Goal: Task Accomplishment & Management: Use online tool/utility

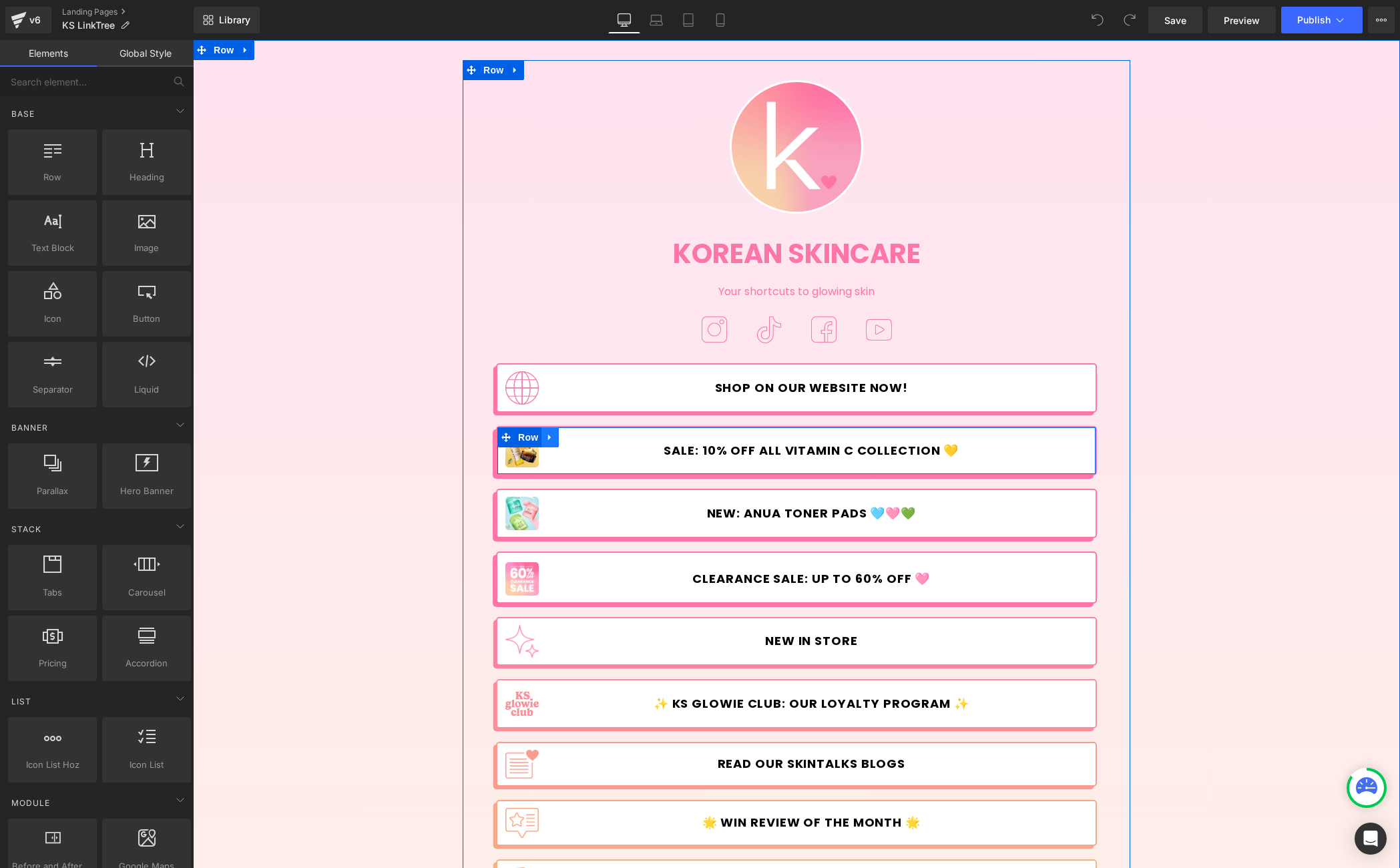
click at [546, 436] on icon at bounding box center [550, 437] width 9 height 10
click at [565, 437] on icon at bounding box center [567, 437] width 9 height 9
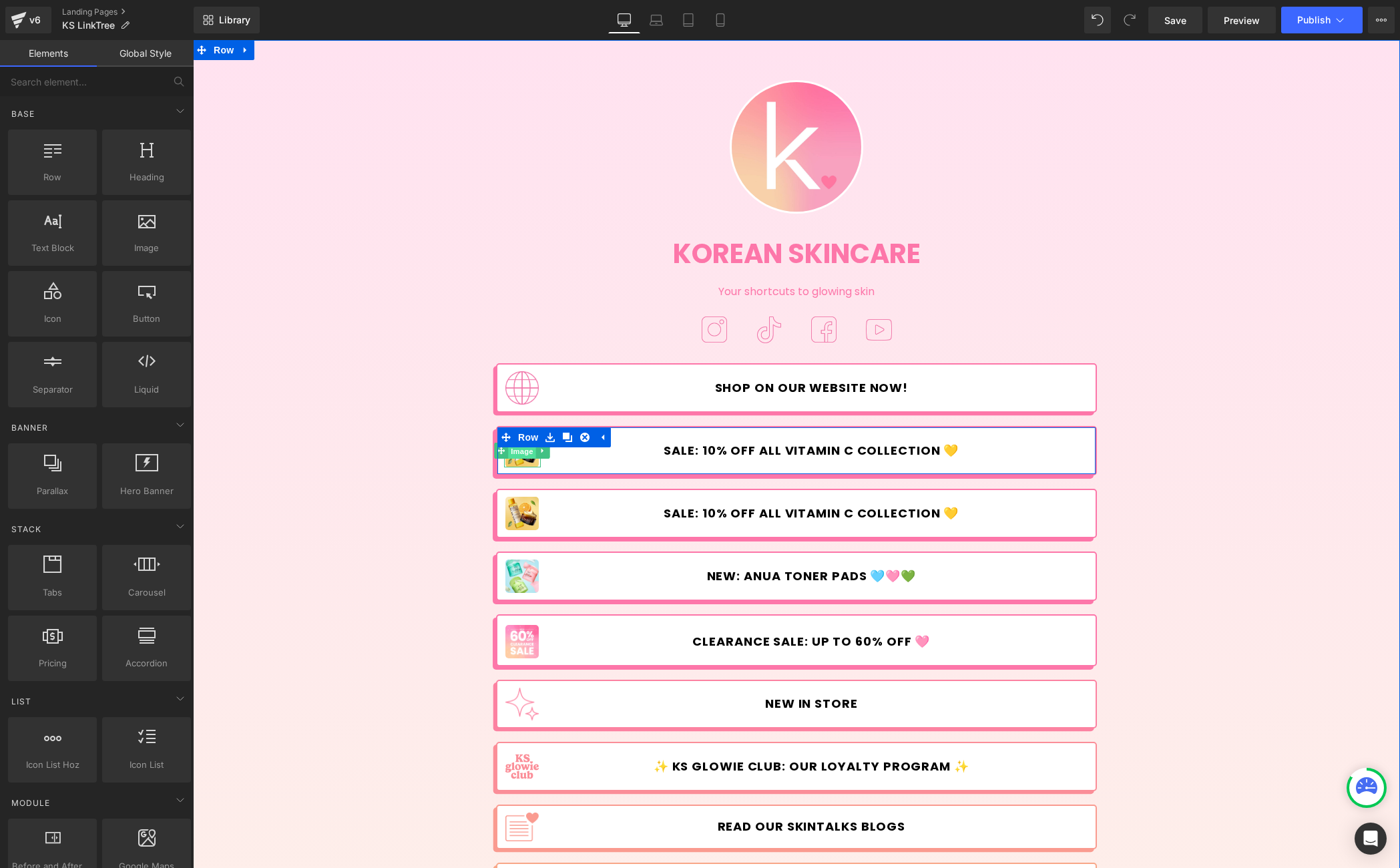
click at [520, 450] on span "Image" at bounding box center [523, 451] width 28 height 16
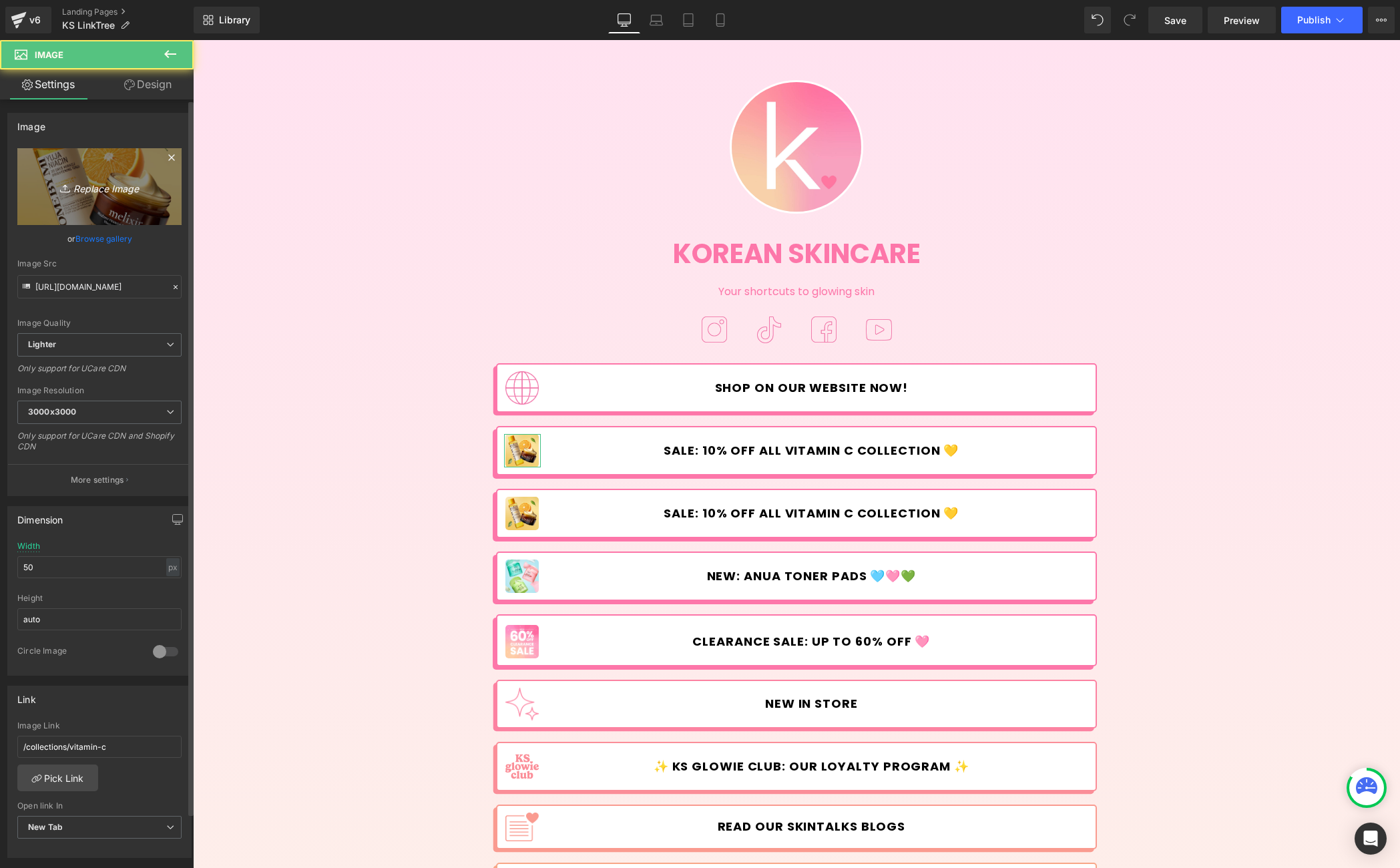
click at [119, 188] on icon "Replace Image" at bounding box center [100, 187] width 107 height 17
type input "C:\fakepath\Back_to_School-12.jpg"
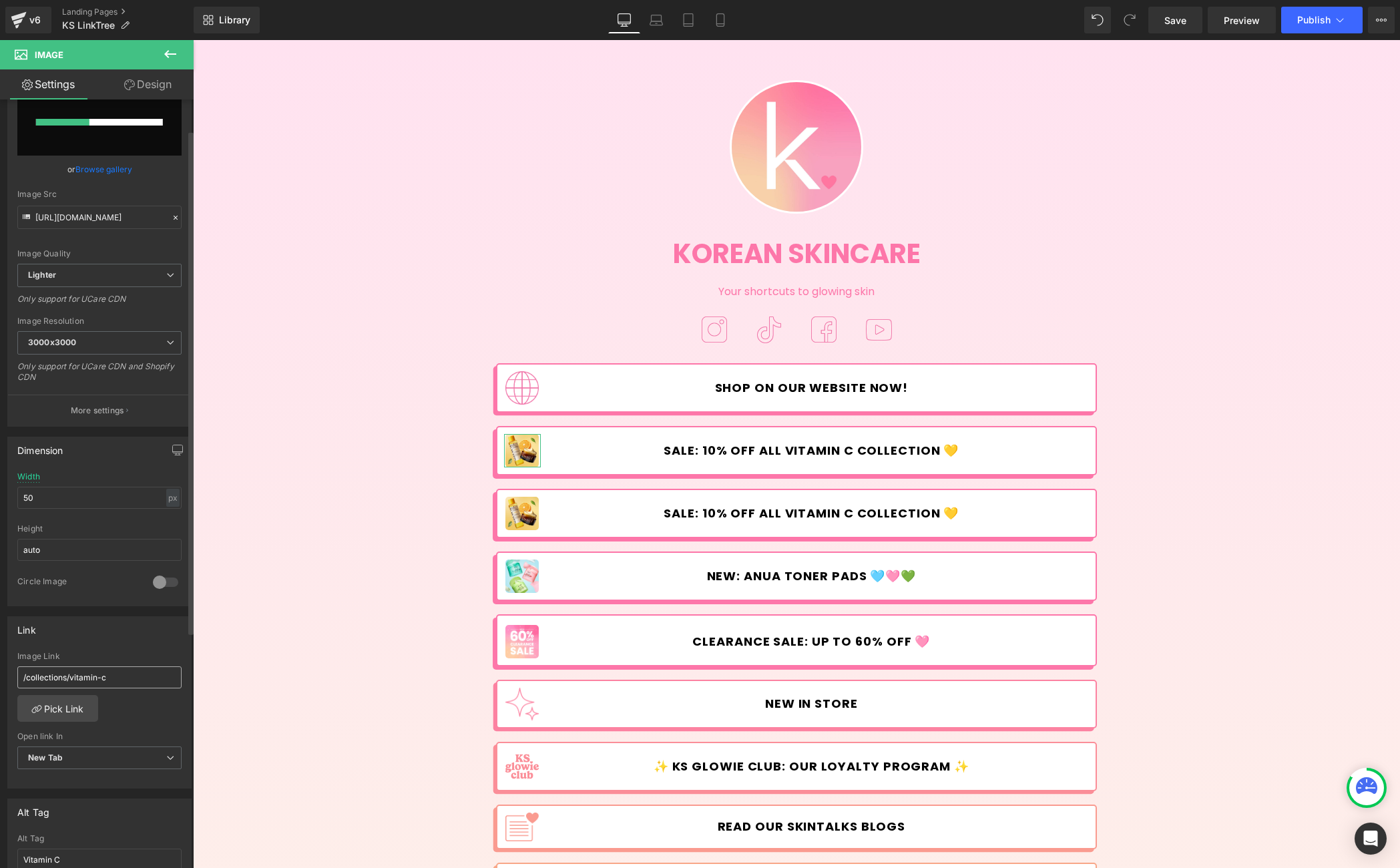
scroll to position [67, 0]
click at [83, 693] on link "Pick Link" at bounding box center [58, 700] width 81 height 27
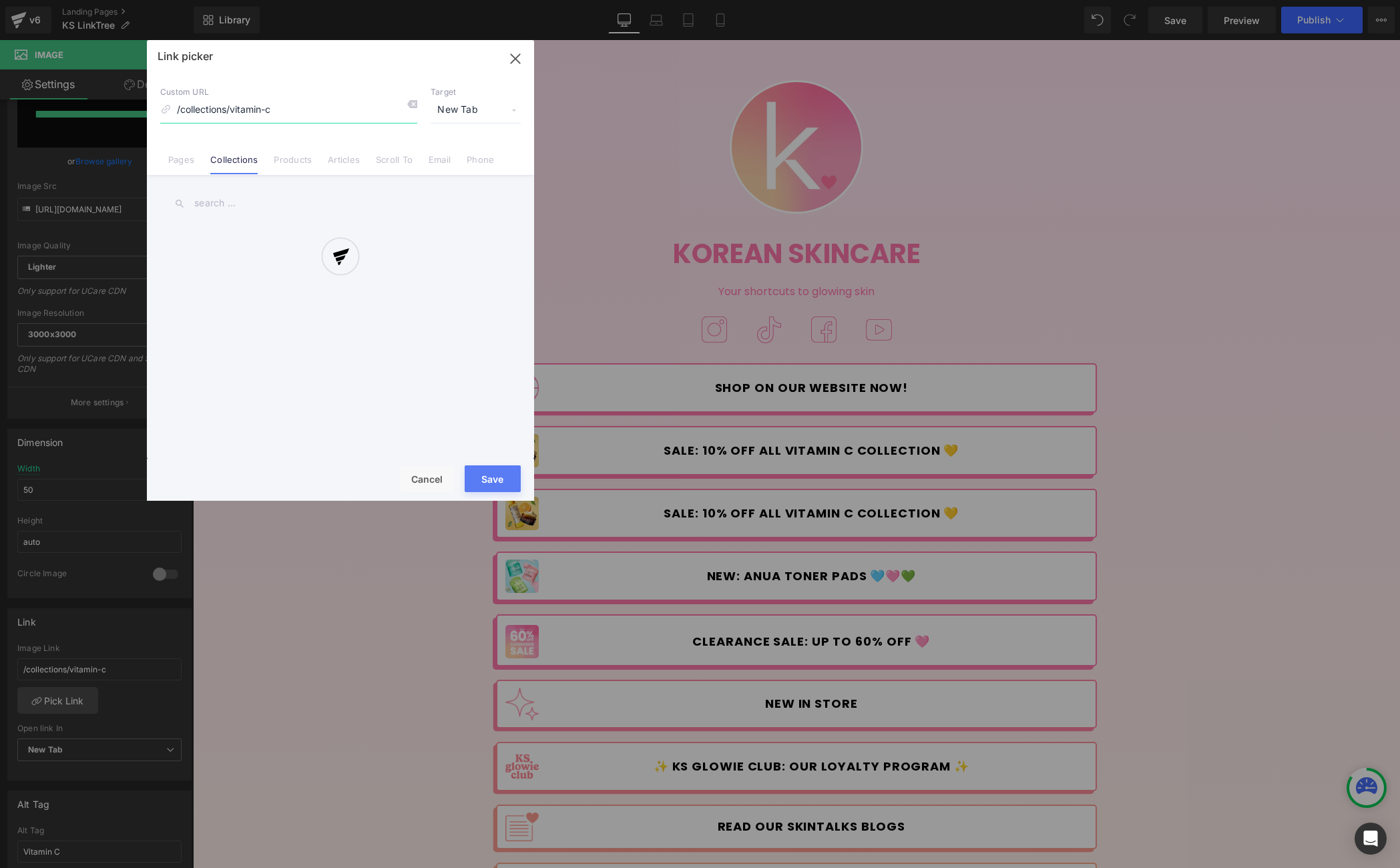
type input "[URL][DOMAIN_NAME]"
click at [221, 202] on input "text" at bounding box center [340, 203] width 361 height 30
type input "back t"
click at [287, 246] on link "Back to School Sale" at bounding box center [344, 243] width 294 height 34
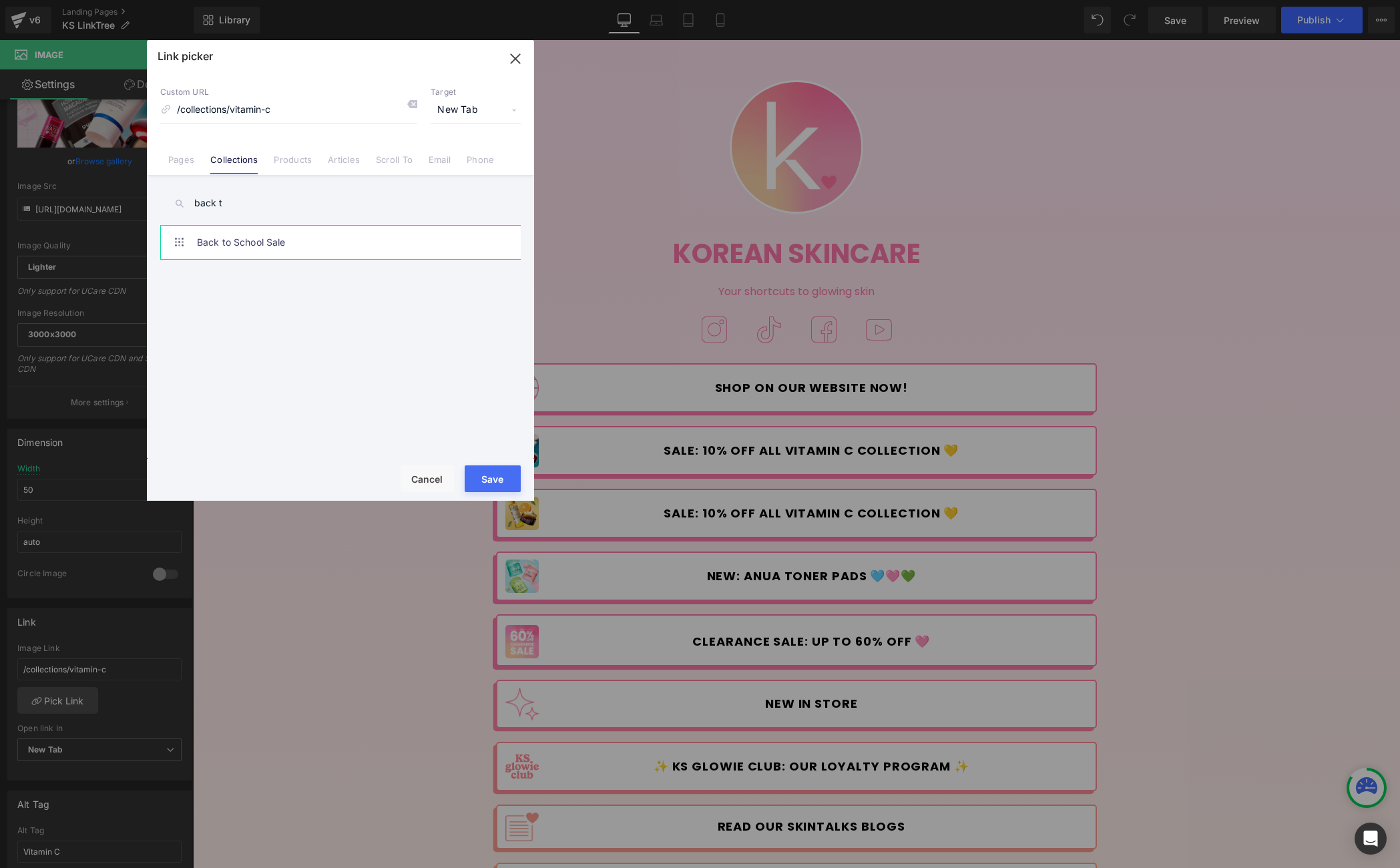
type input "/collections/back-to-school"
click at [504, 474] on button "Save" at bounding box center [492, 479] width 56 height 27
type input "/collections/back-to-school"
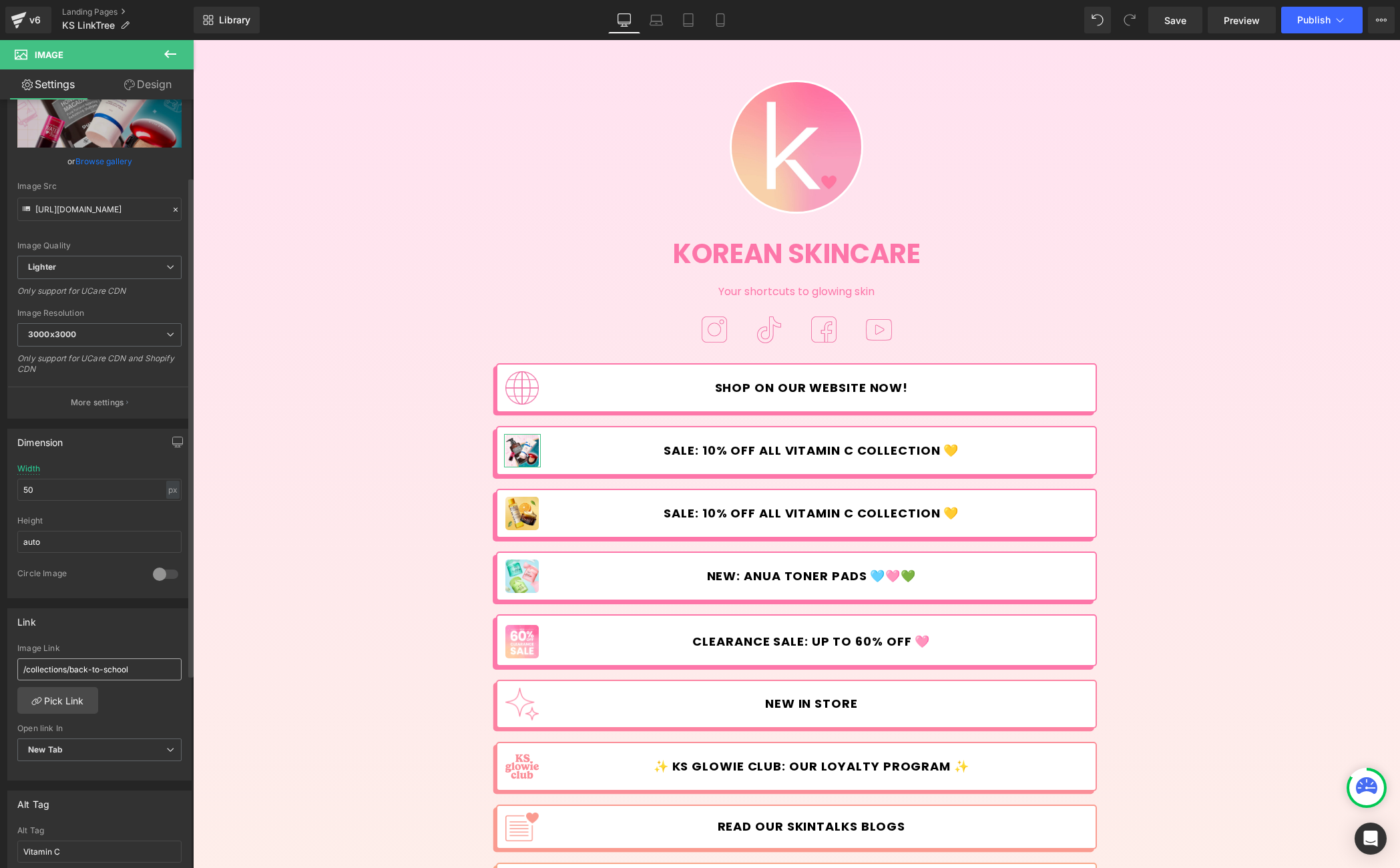
scroll to position [416, 0]
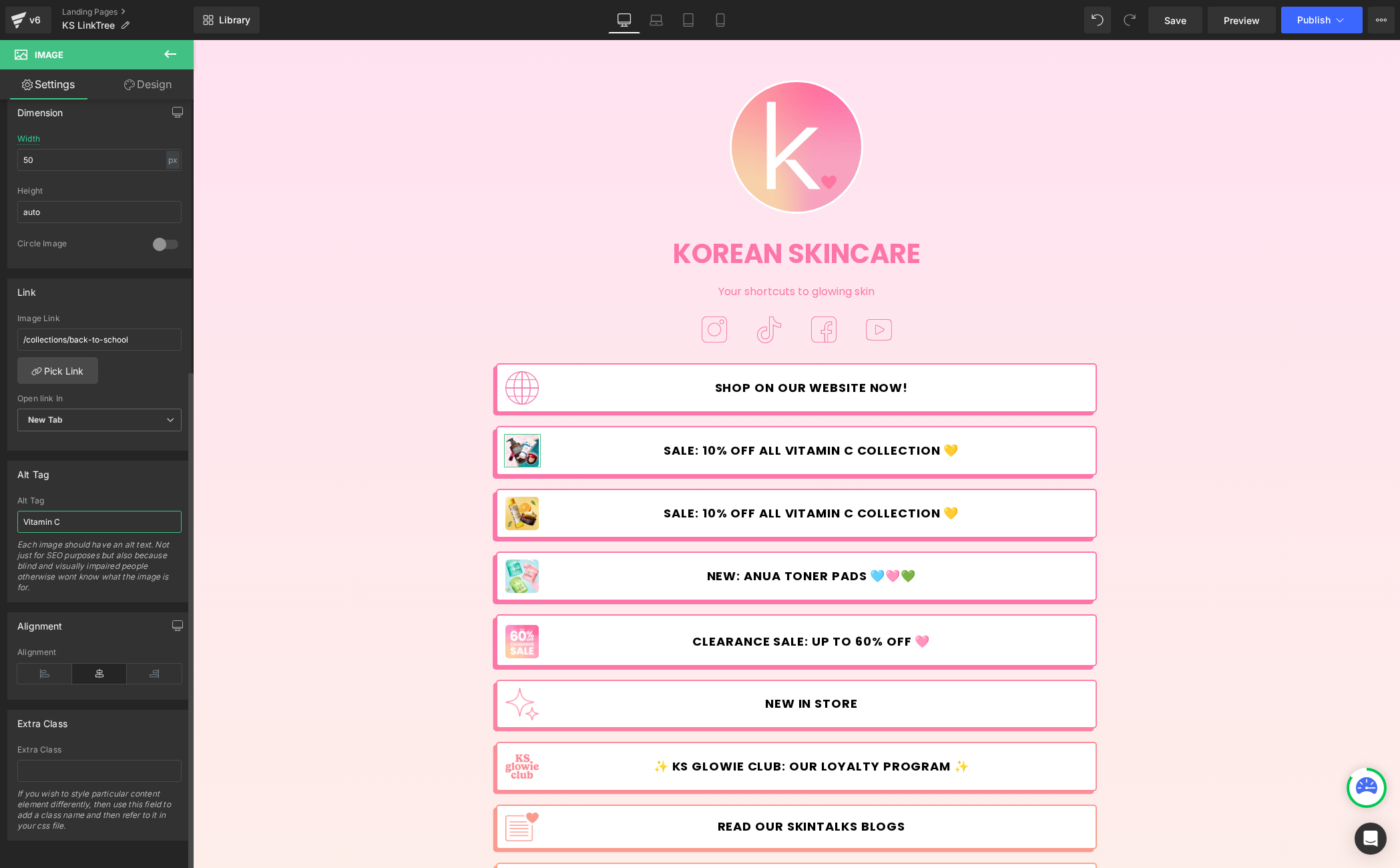
click at [79, 511] on input "Vitamin C" at bounding box center [100, 521] width 164 height 22
type input "Back to School"
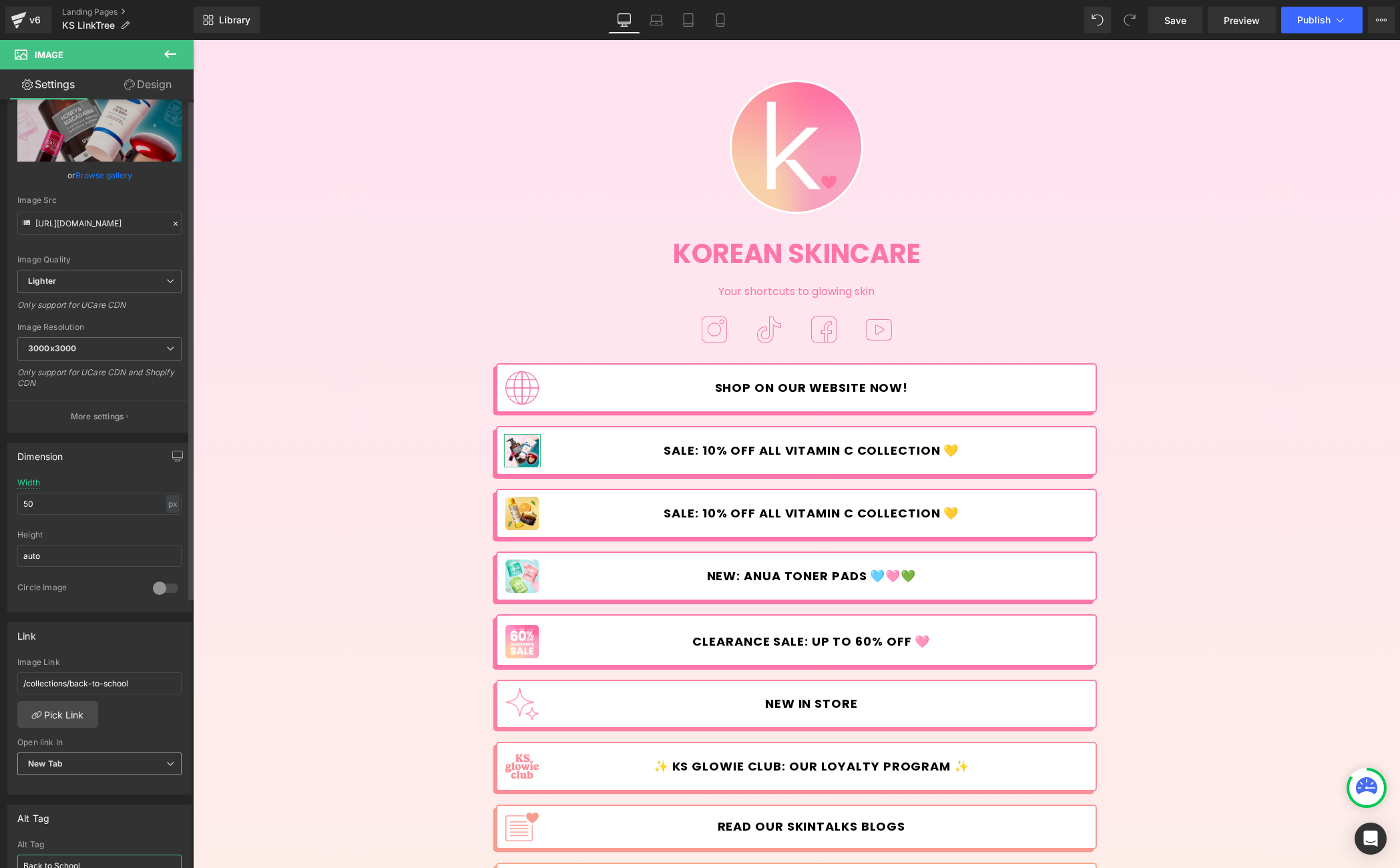
scroll to position [0, 0]
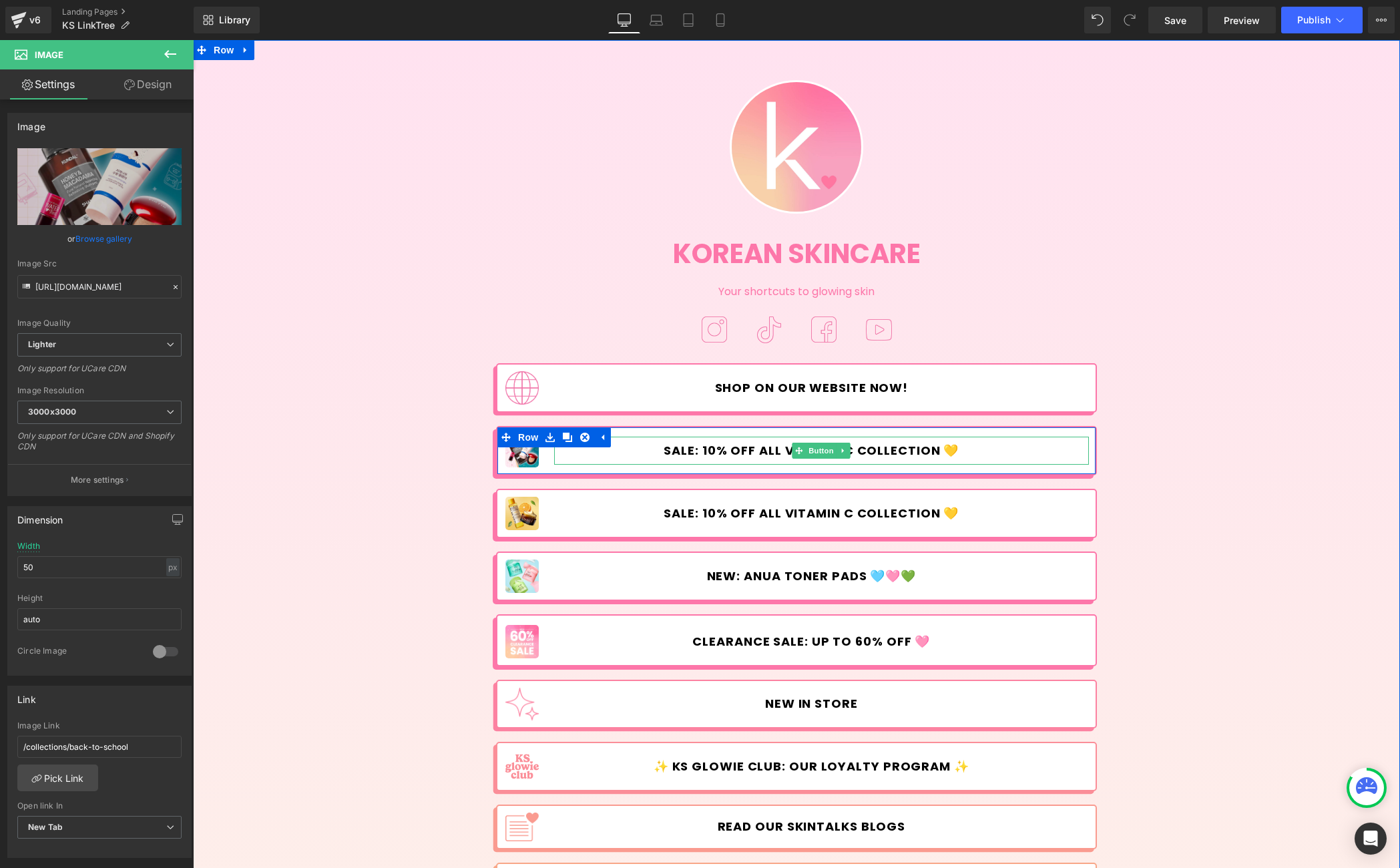
click at [742, 450] on span "SALE: 10% OFF ALL VITAMIN C COLLECTION 💛" at bounding box center [811, 450] width 295 height 15
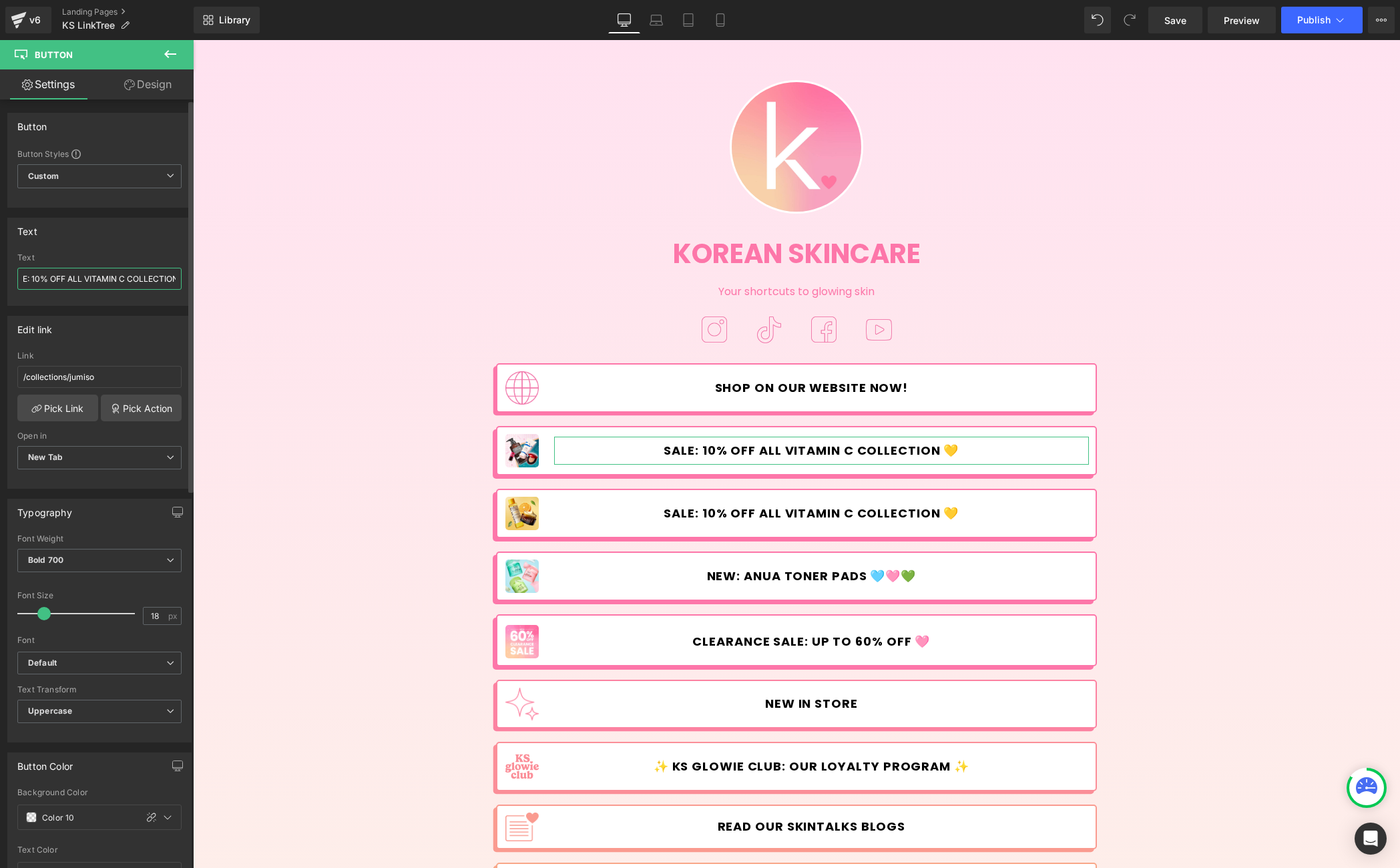
scroll to position [0, 35]
drag, startPoint x: 84, startPoint y: 280, endPoint x: 182, endPoint y: 277, distance: 98.0
click at [182, 277] on div "SALE: 10% OFF ALL VITAMIN C COLLECTION 💛 Text SALE: 10% OFF ALL VITAMIN C COLLE…" at bounding box center [99, 279] width 183 height 52
drag, startPoint x: 356, startPoint y: 319, endPoint x: 220, endPoint y: 278, distance: 142.0
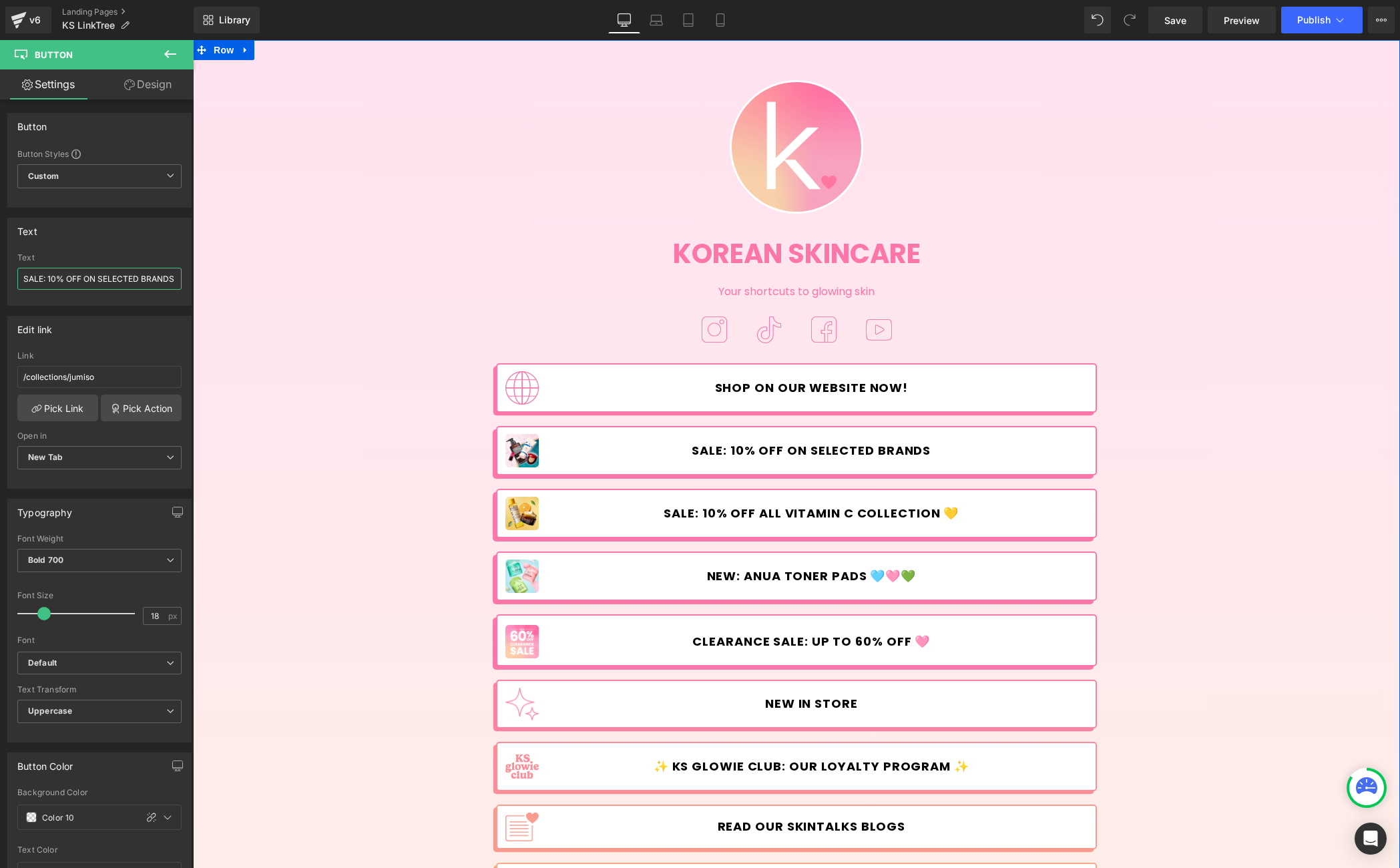
scroll to position [0, 7]
paste input "🩷"
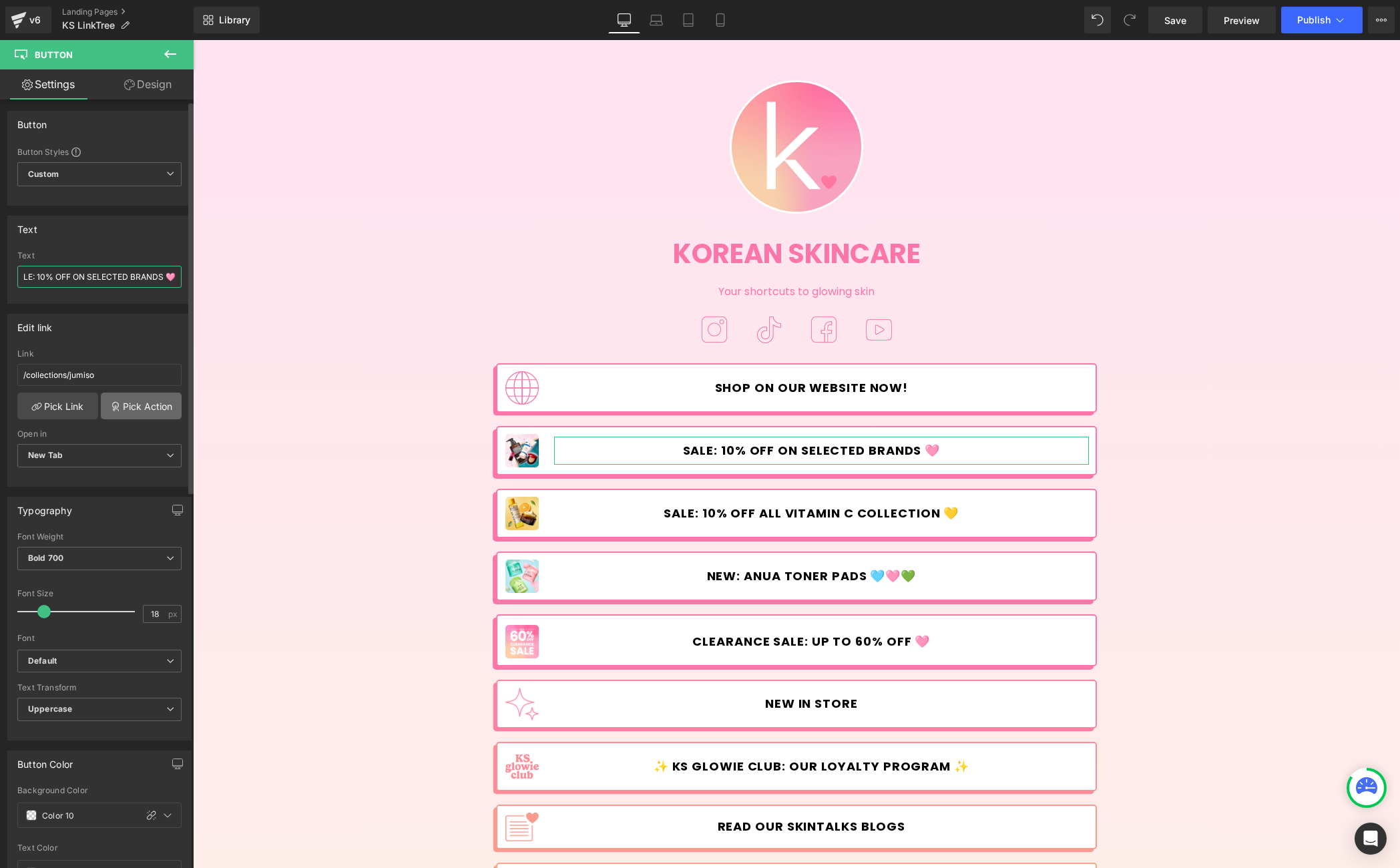
scroll to position [3, 0]
type input "SALE: 10% OFF ON SELECTED BRANDS 🩷"
click at [77, 408] on link "Pick Link" at bounding box center [58, 406] width 81 height 27
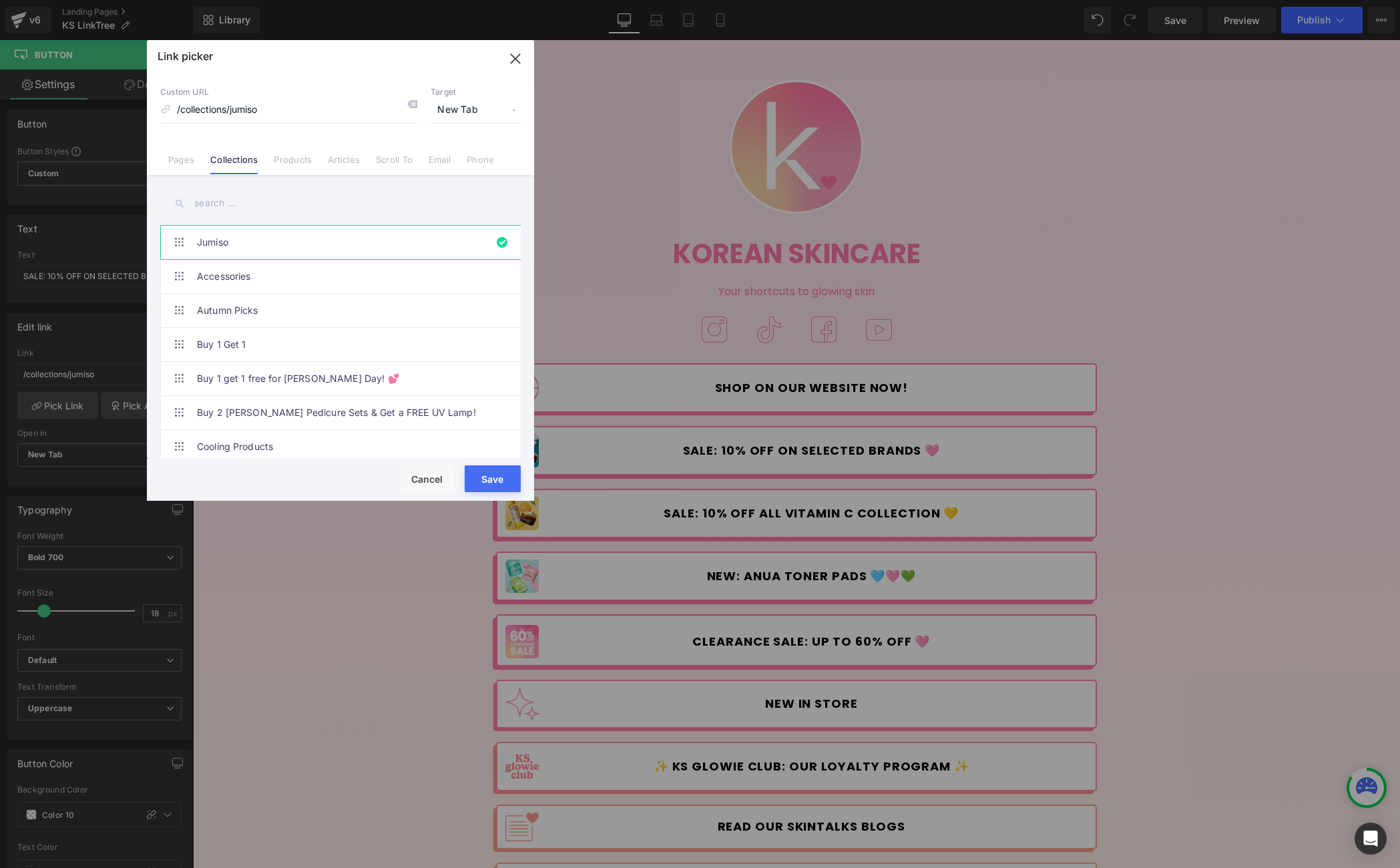
click at [268, 208] on input "text" at bounding box center [340, 203] width 361 height 30
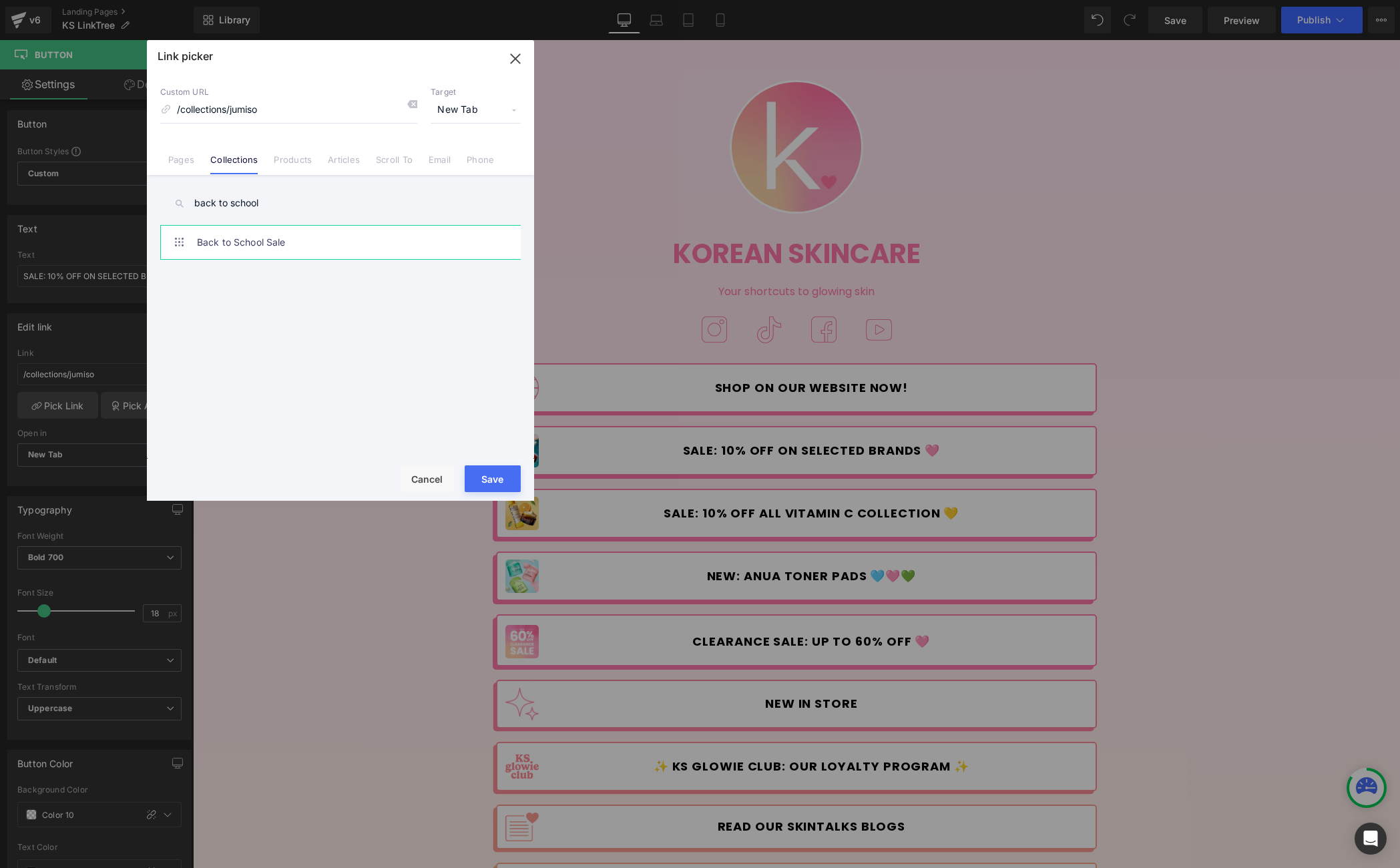
type input "back to school"
click at [283, 235] on link "Back to School Sale" at bounding box center [344, 243] width 294 height 34
type input "/collections/back-to-school"
click at [507, 474] on button "Save" at bounding box center [492, 479] width 56 height 27
type input "/collections/back-to-school"
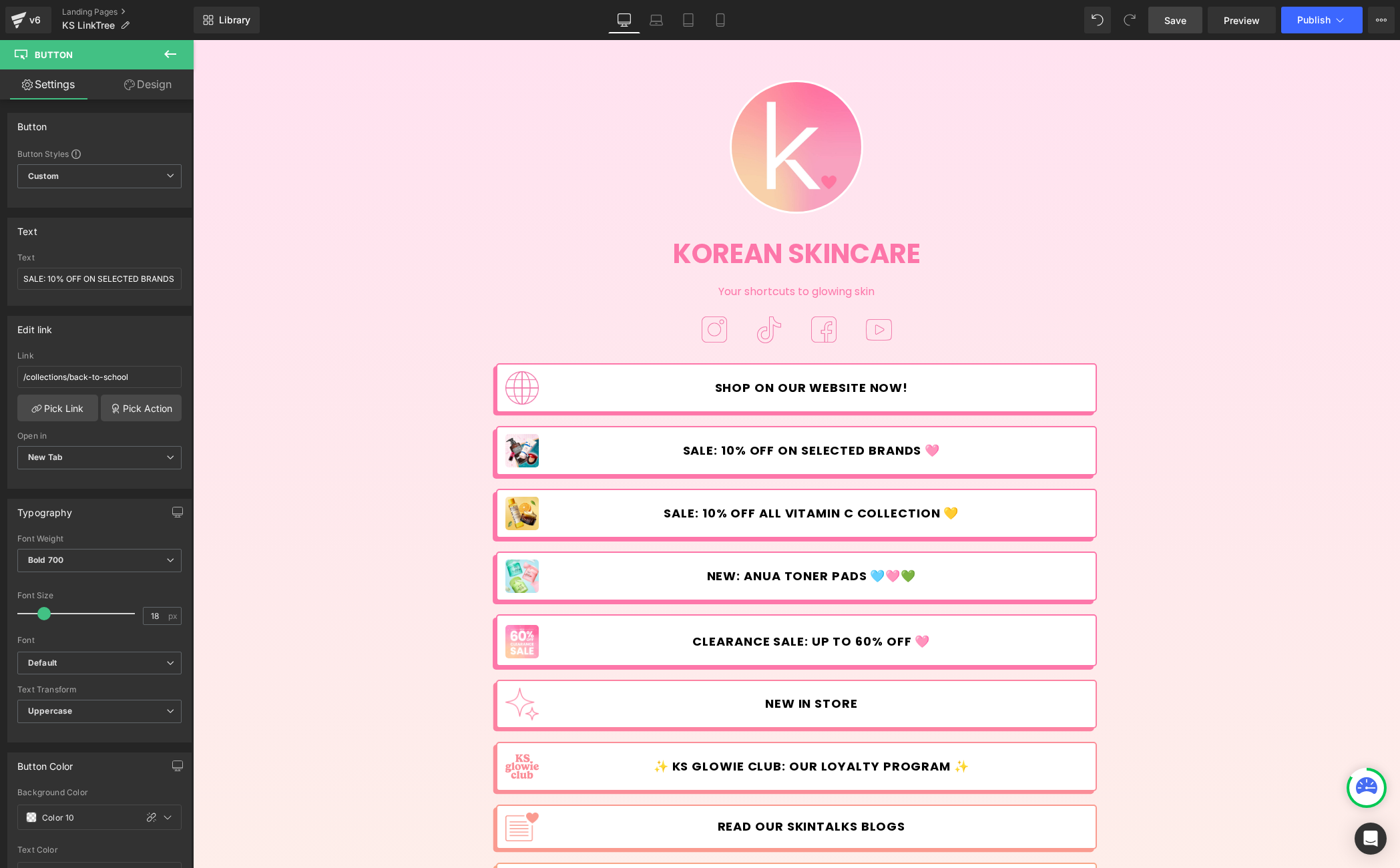
click at [1157, 31] on link "Save" at bounding box center [1175, 20] width 54 height 27
